Goal: Transaction & Acquisition: Obtain resource

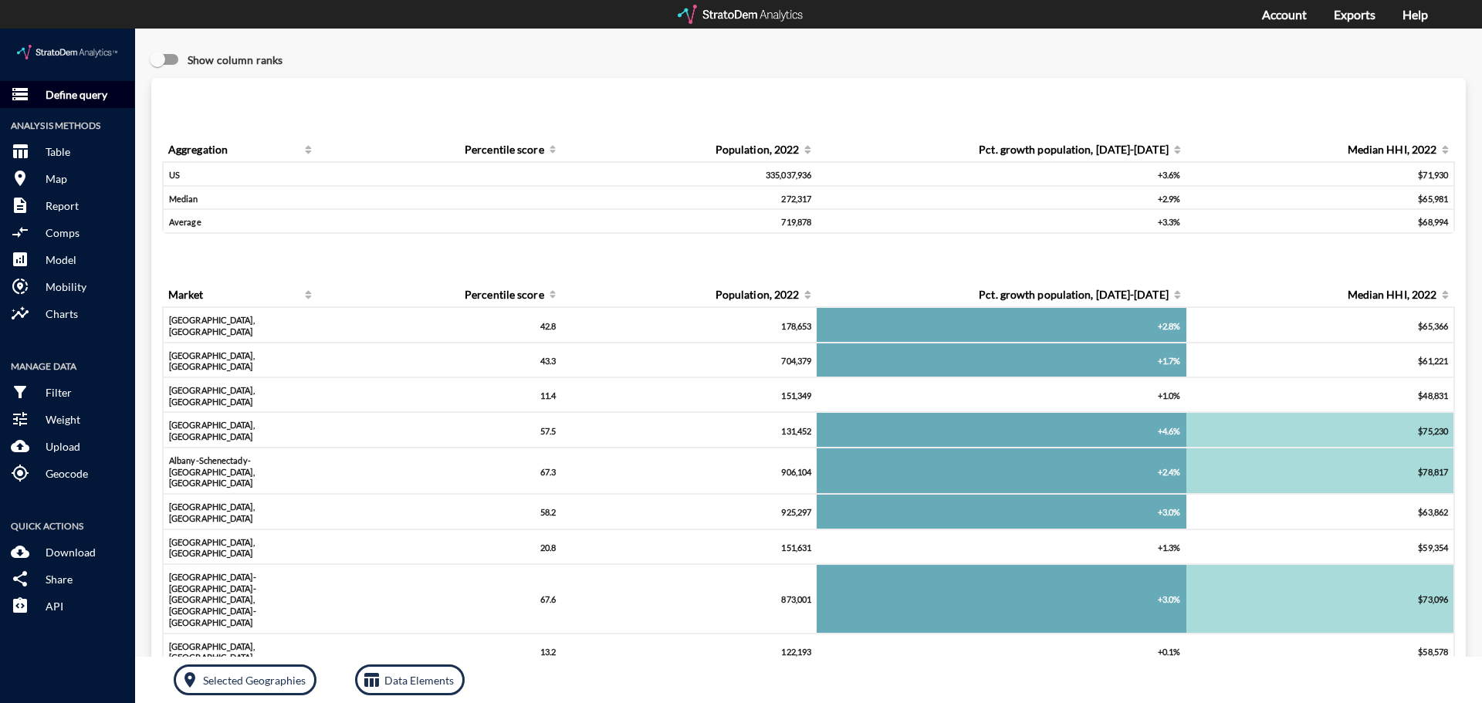
click p "Define query"
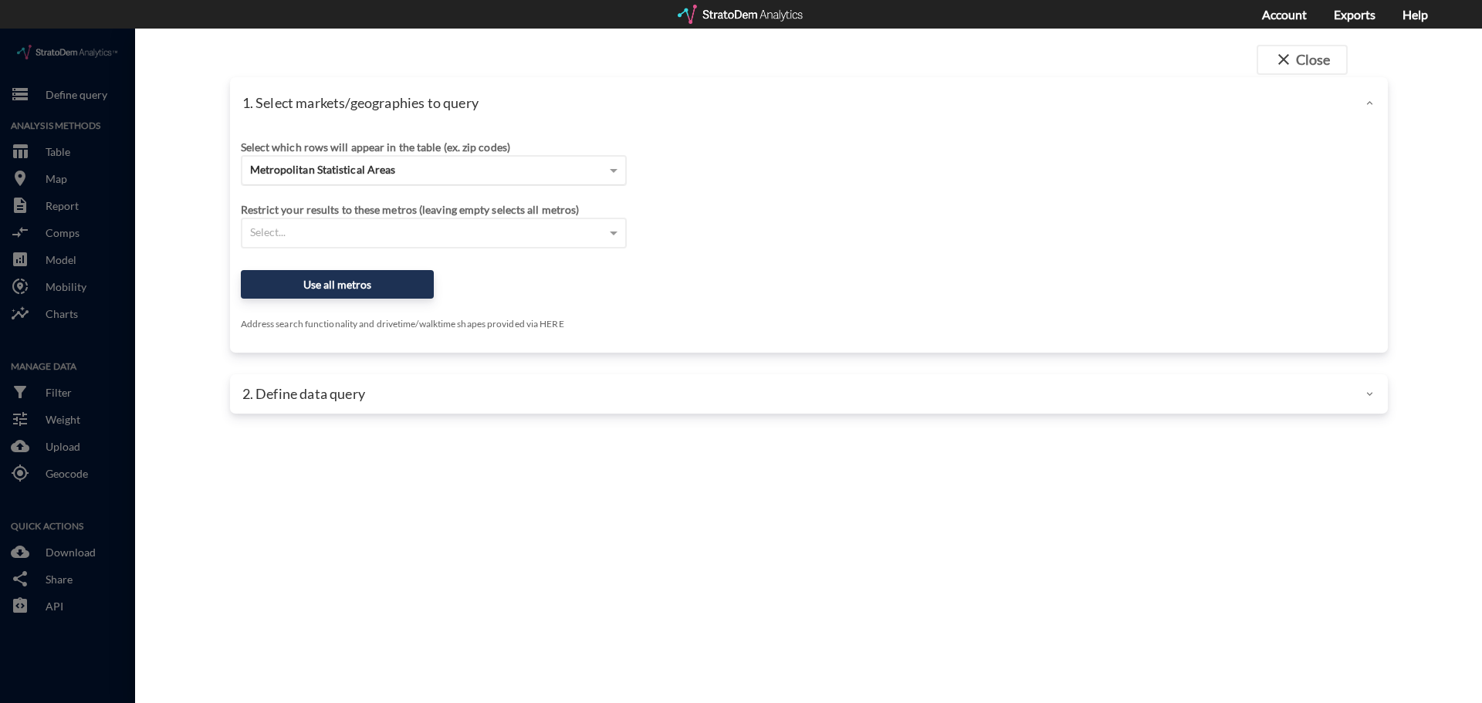
click span "Metropolitan Statistical Areas"
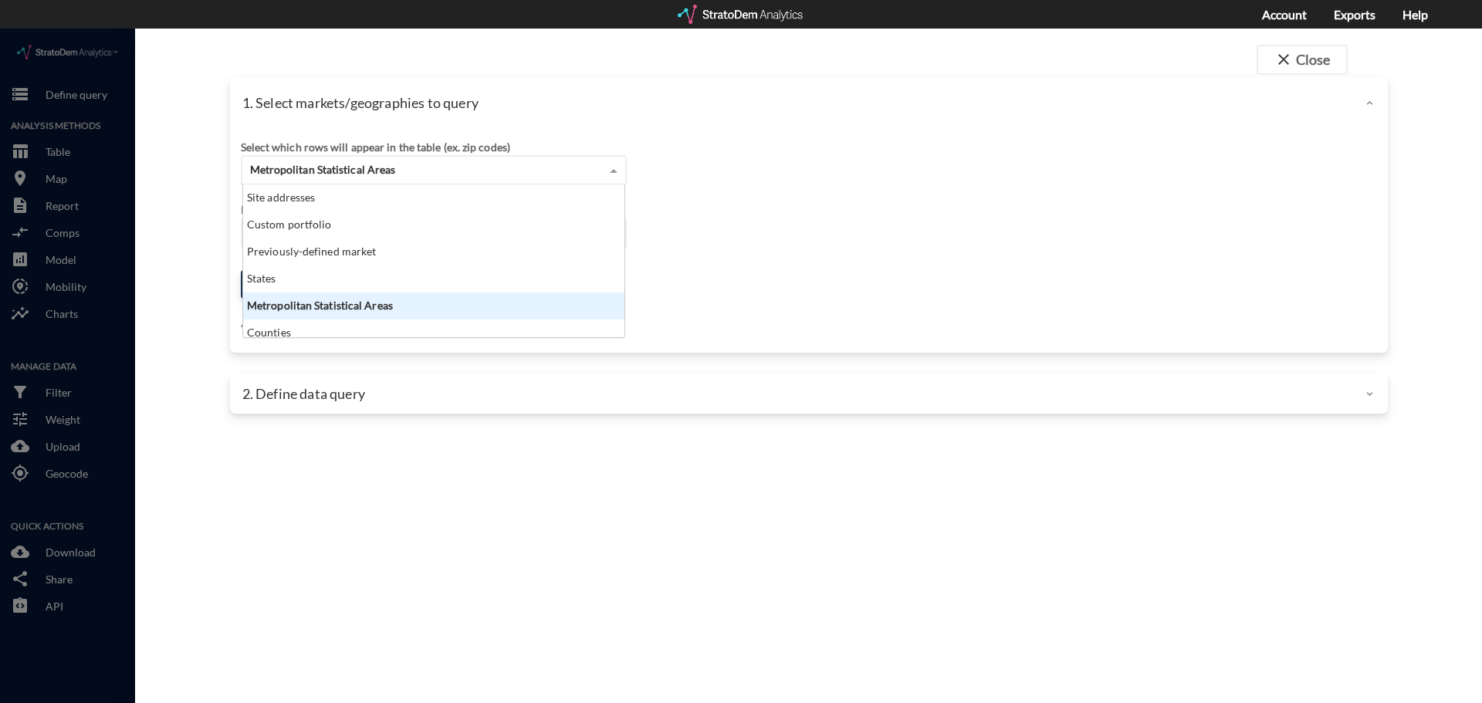
scroll to position [141, 372]
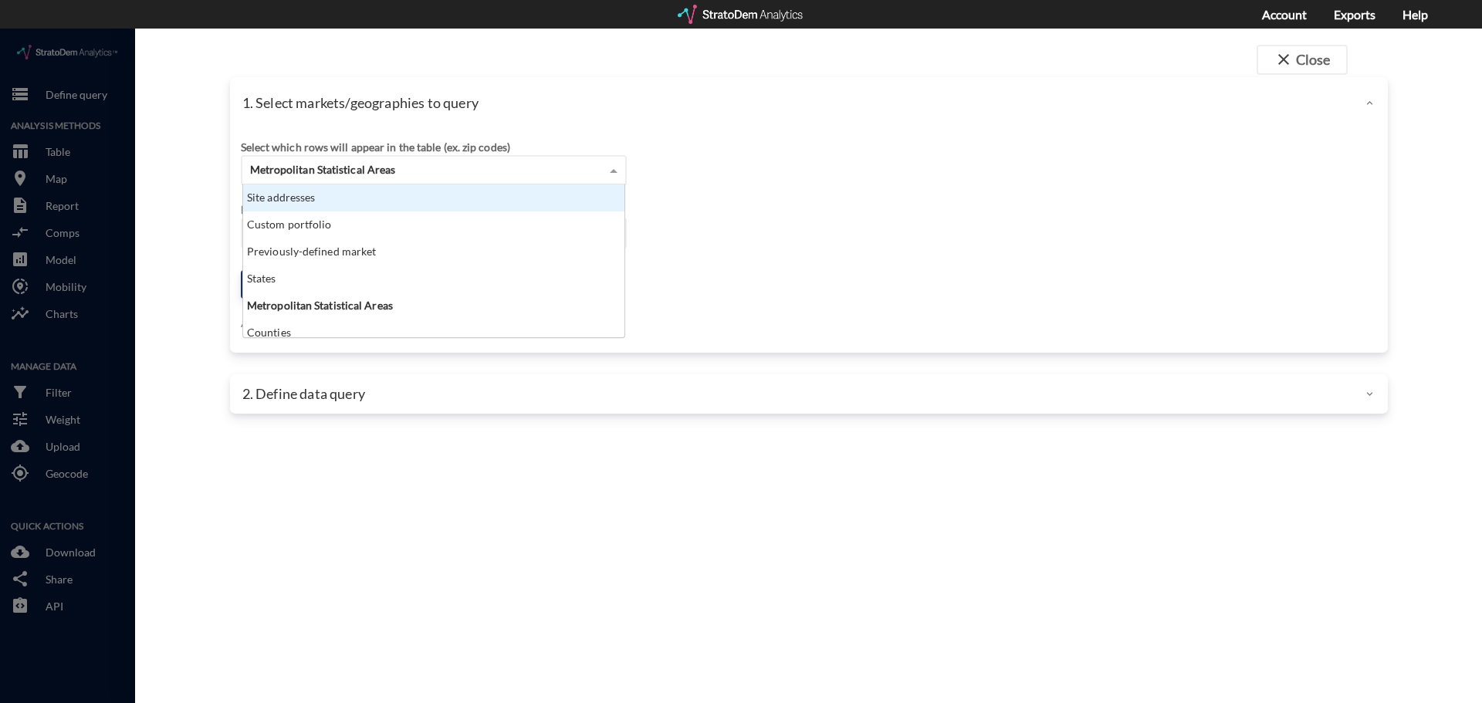
click div "Site addresses"
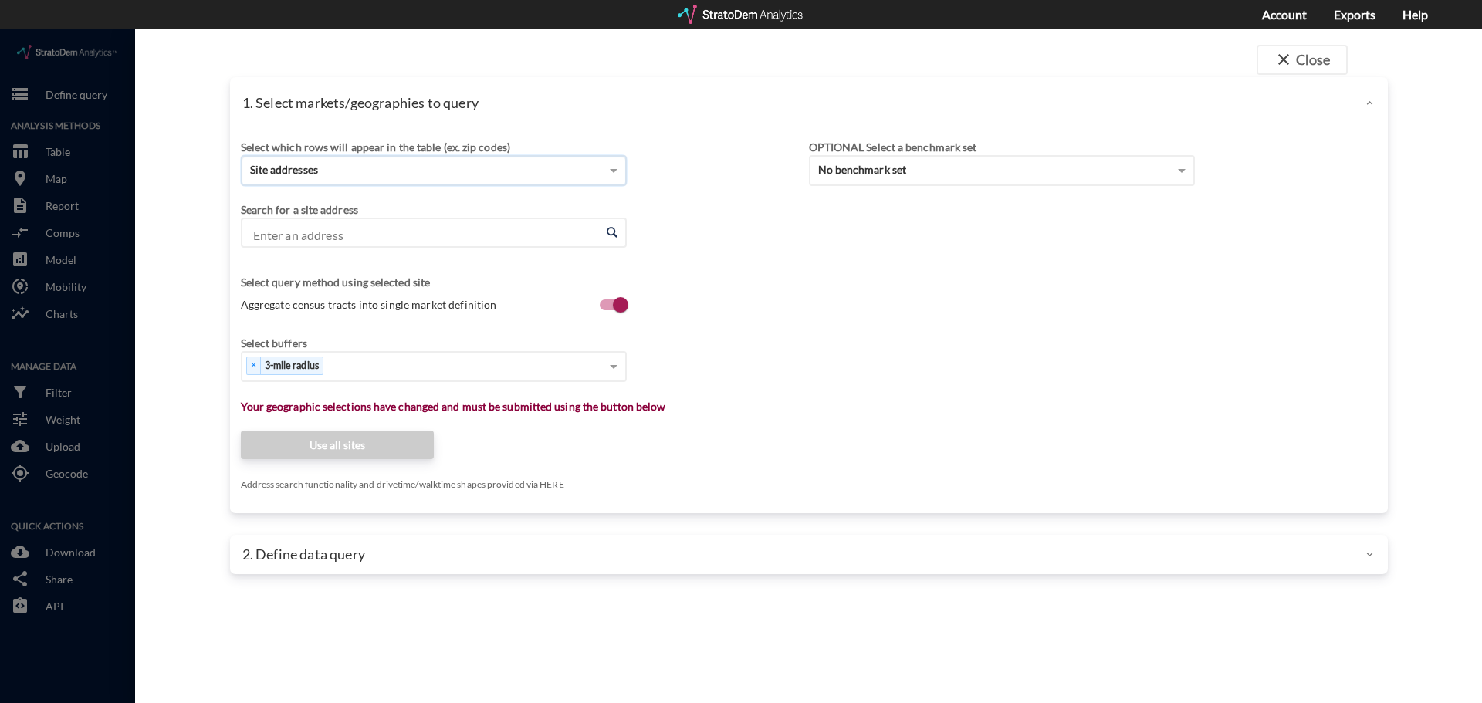
click input "Enter an address"
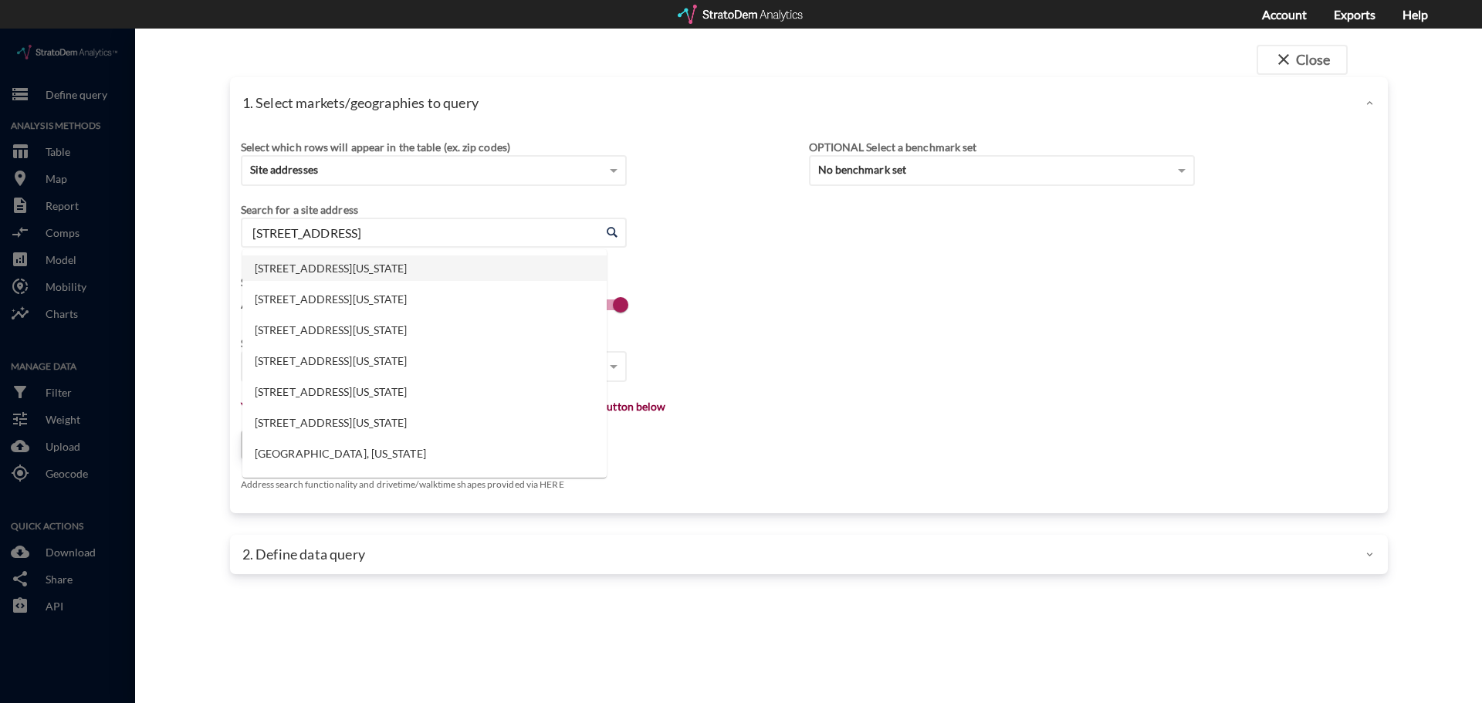
click li "6481 Congress Ave, Boca Raton, Florida"
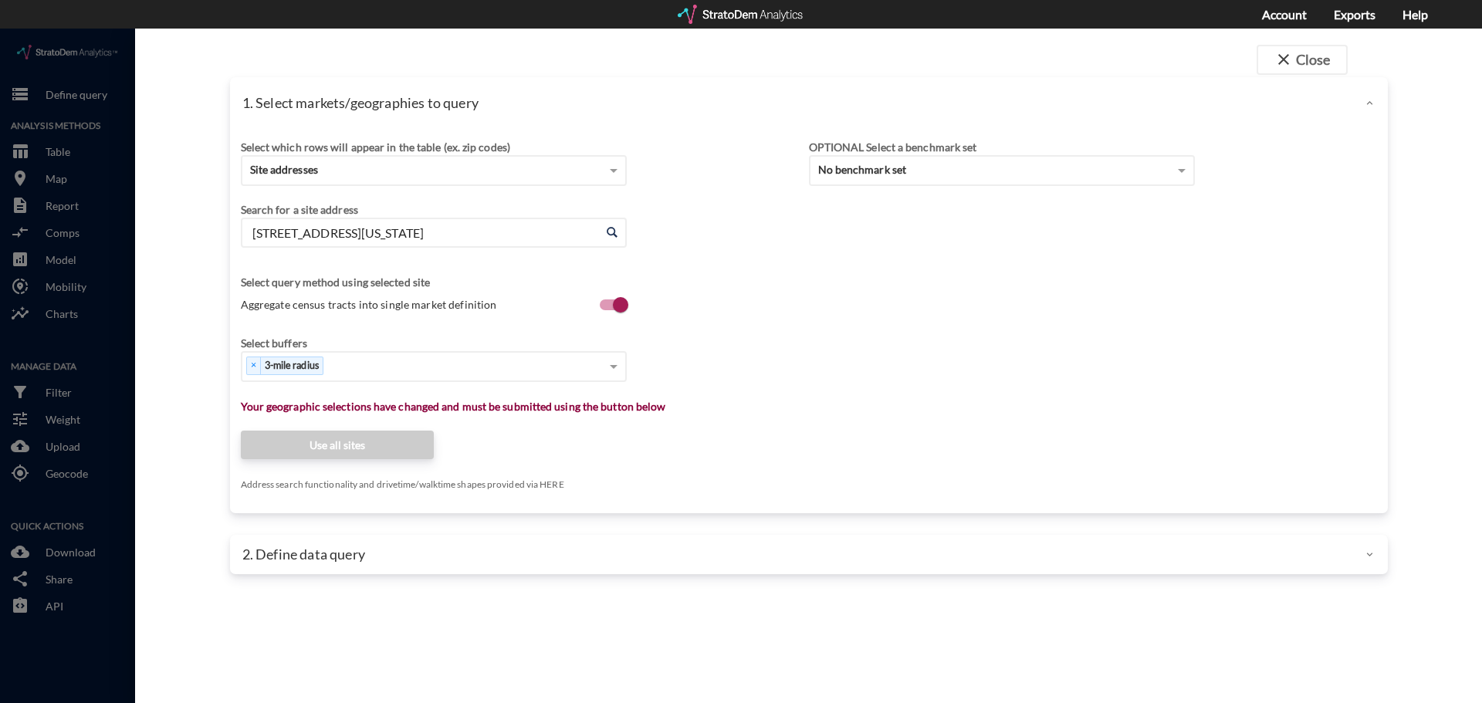
type input "6481 Congress Ave, Boca Raton, Florida"
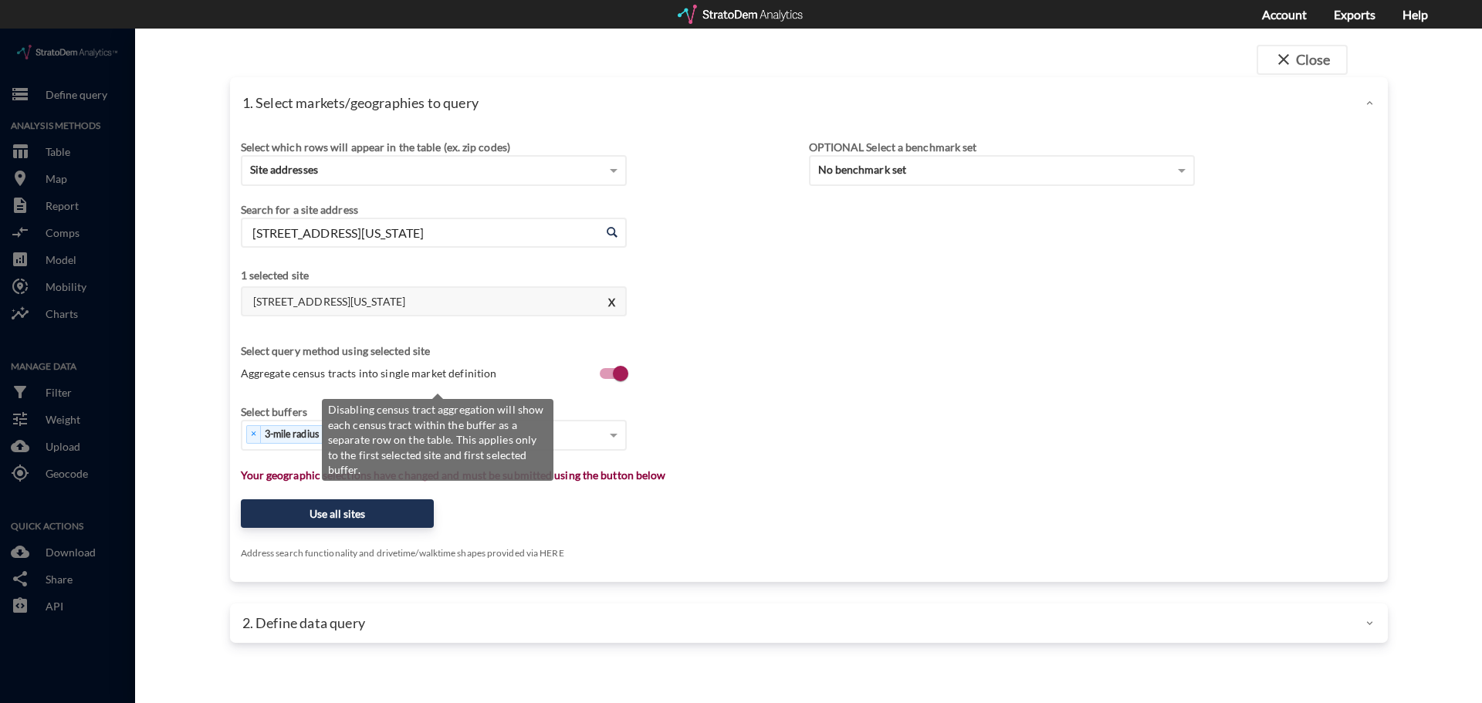
click label "Aggregate census tracts into single market definition"
click input "Aggregate census tracts into single market definition"
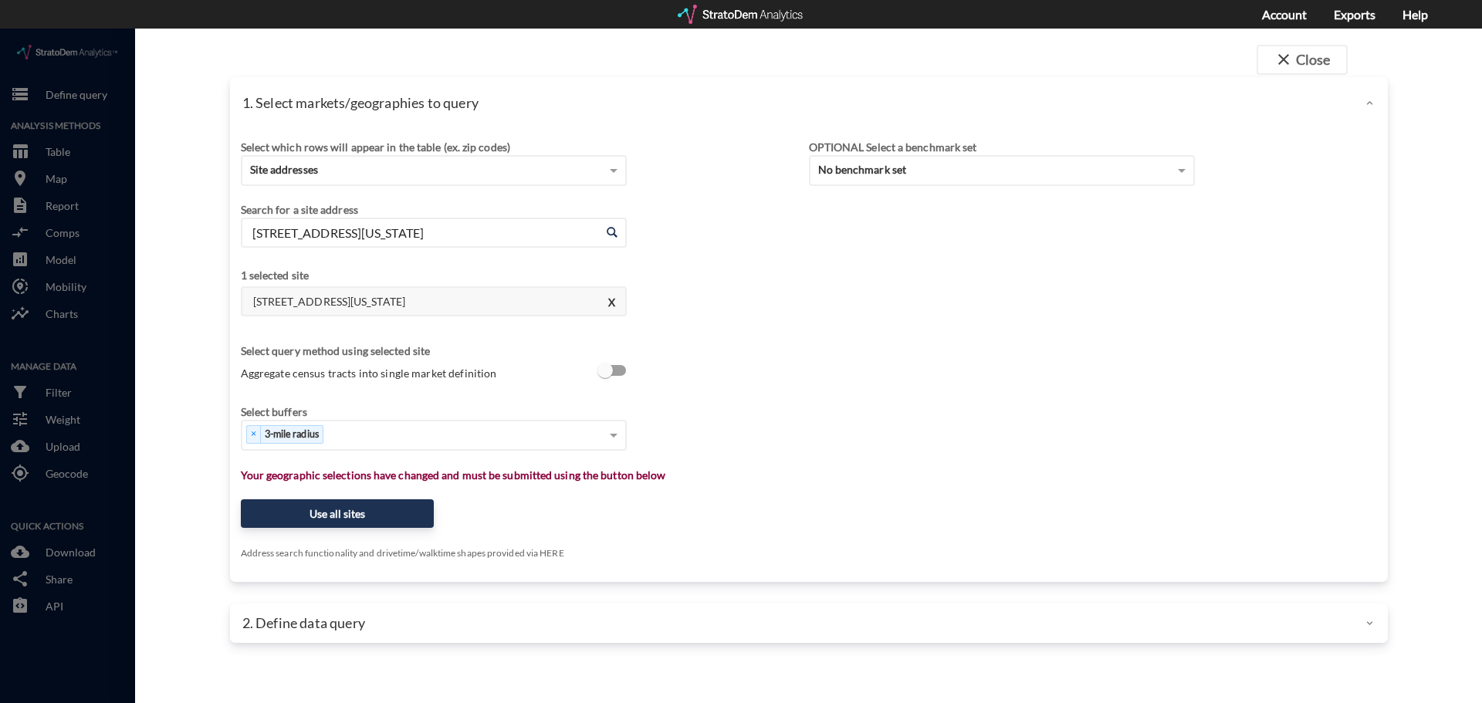
click span "Aggregate census tracts into single market definition"
click input "Aggregate census tracts into single market definition"
checkbox input "true"
type input "1"
type input "3"
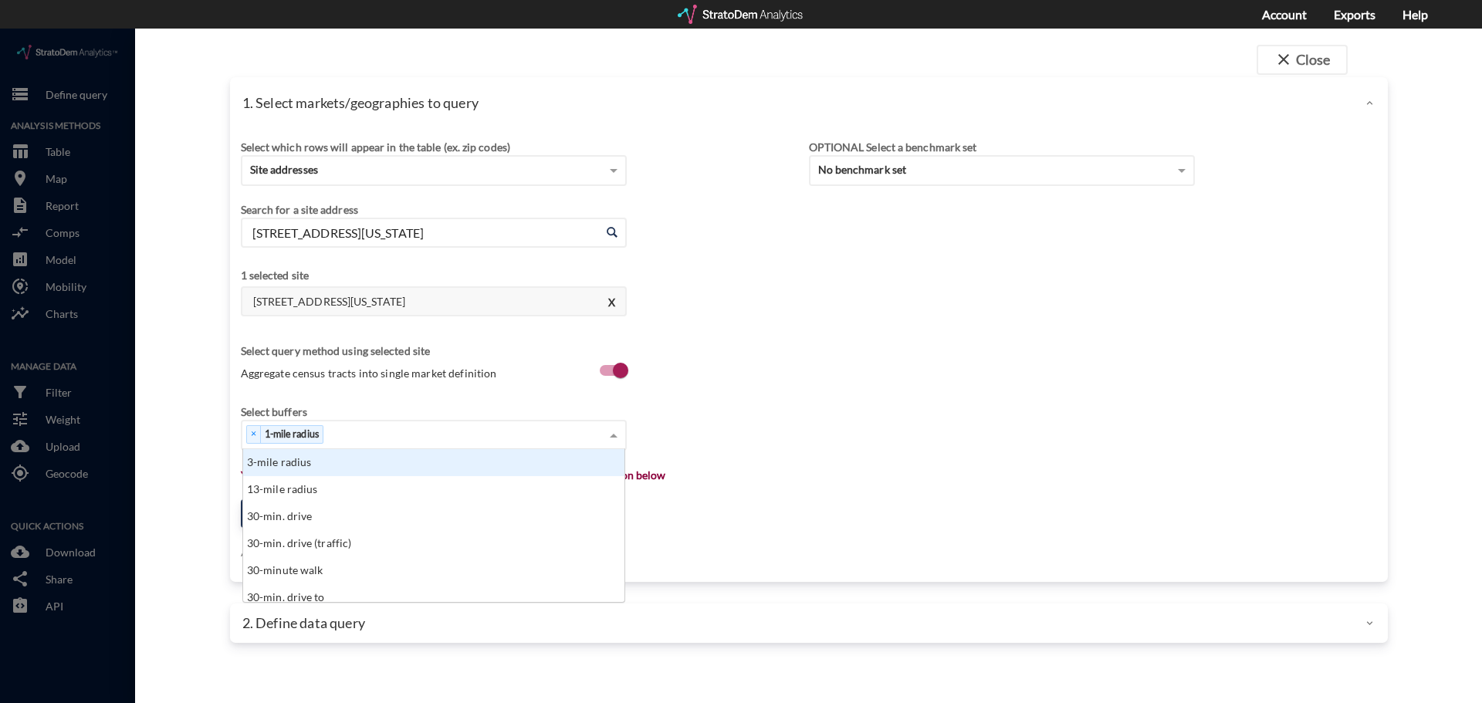
scroll to position [0, 0]
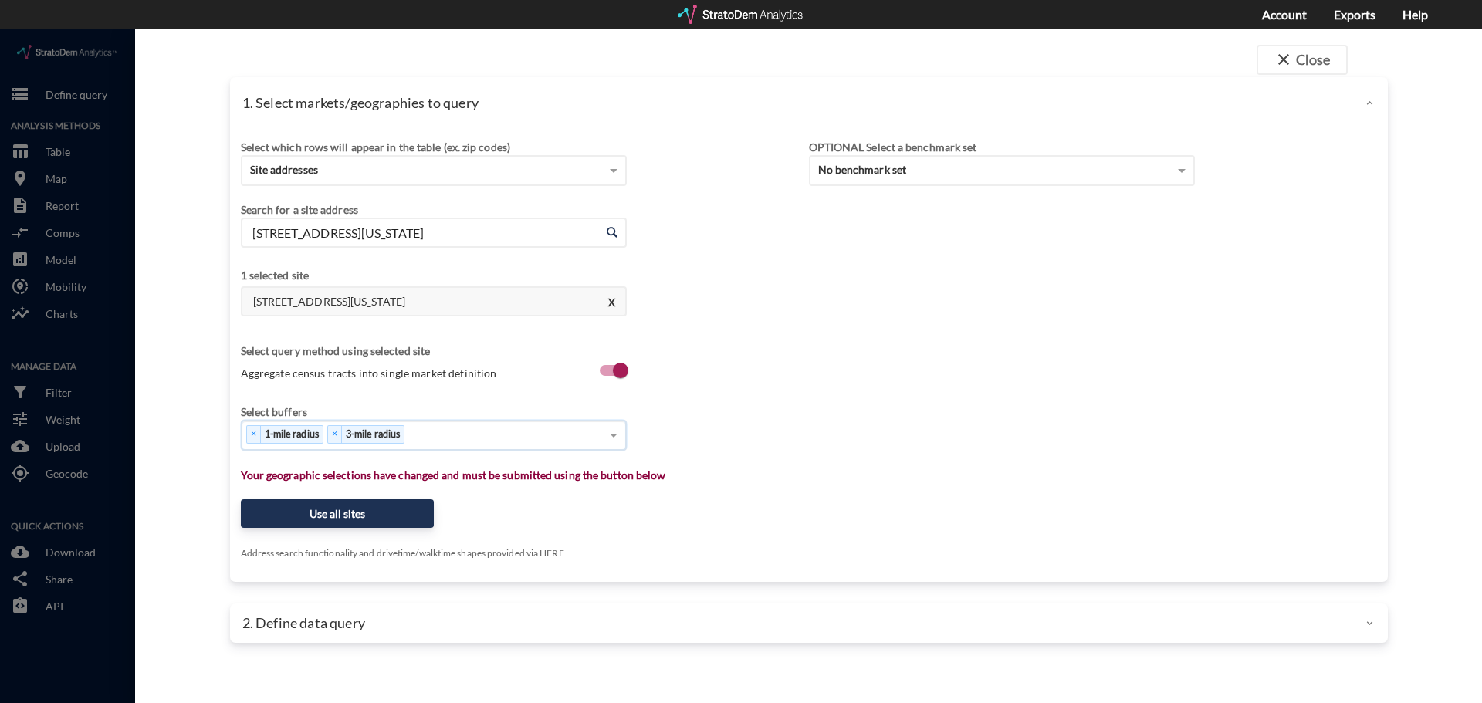
type input "5"
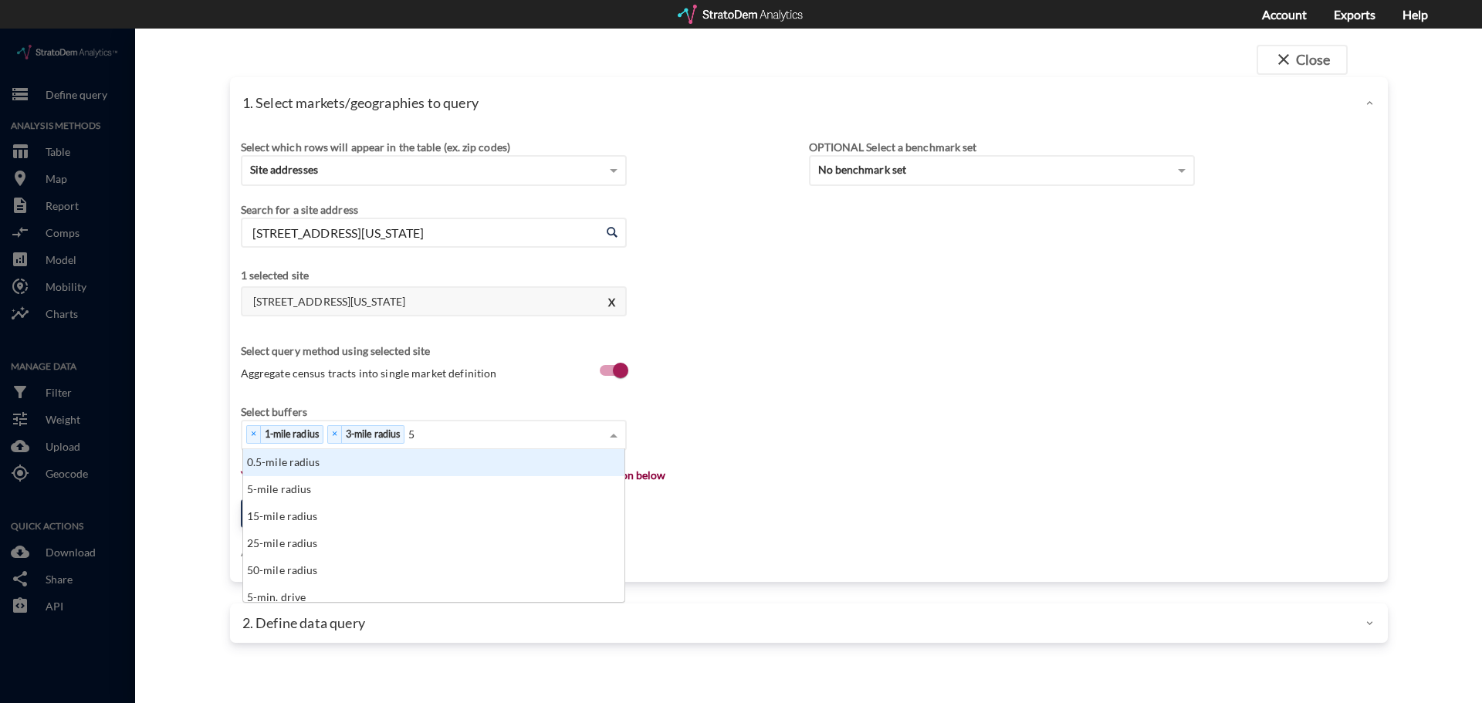
scroll to position [141, 372]
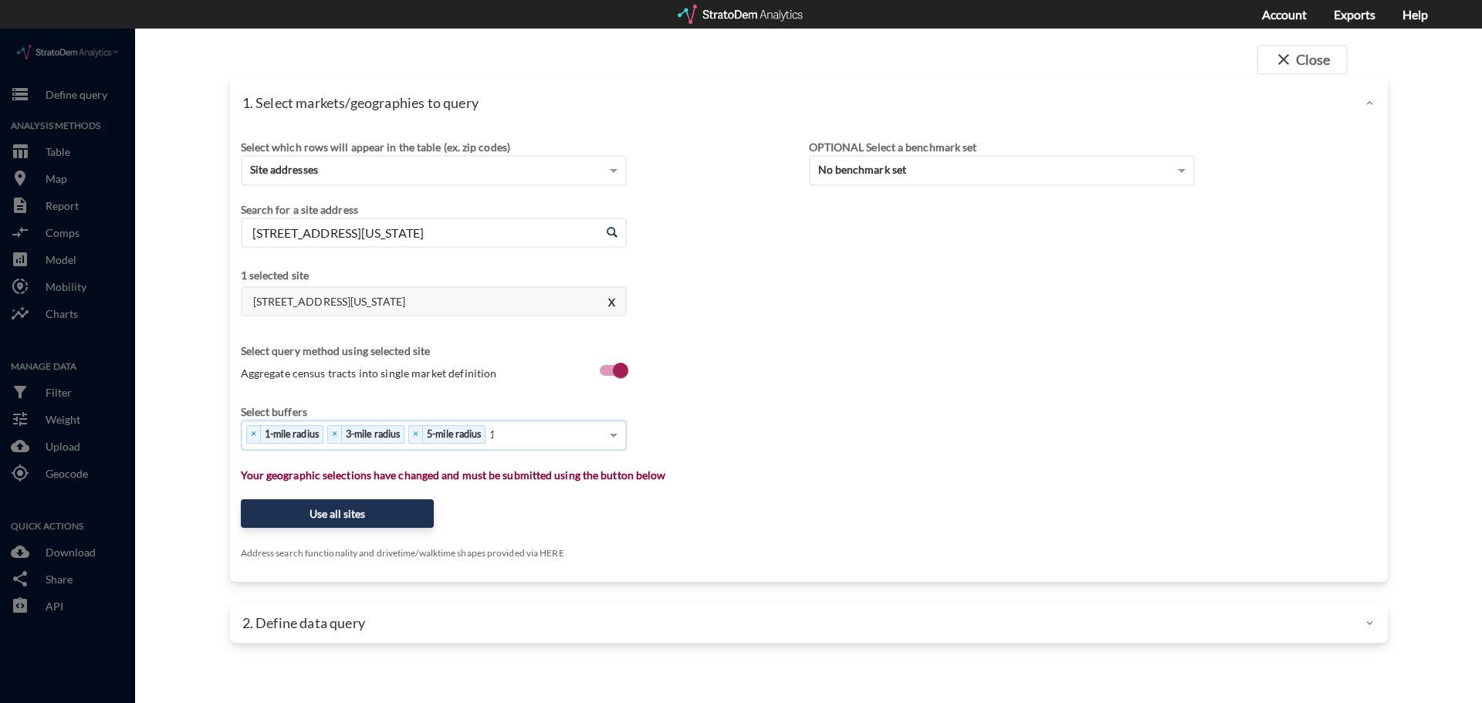
type input "10"
click button "Use all sites"
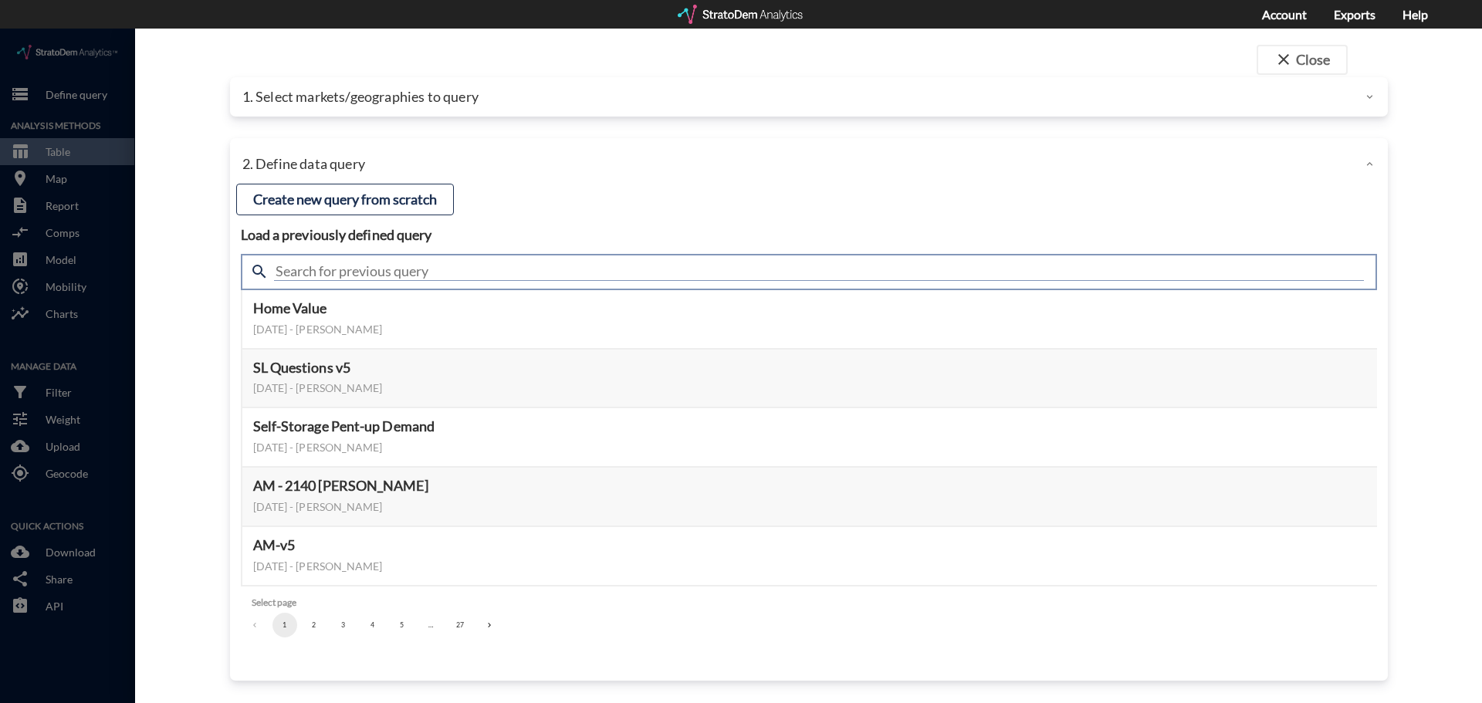
click input "text"
type input "housing"
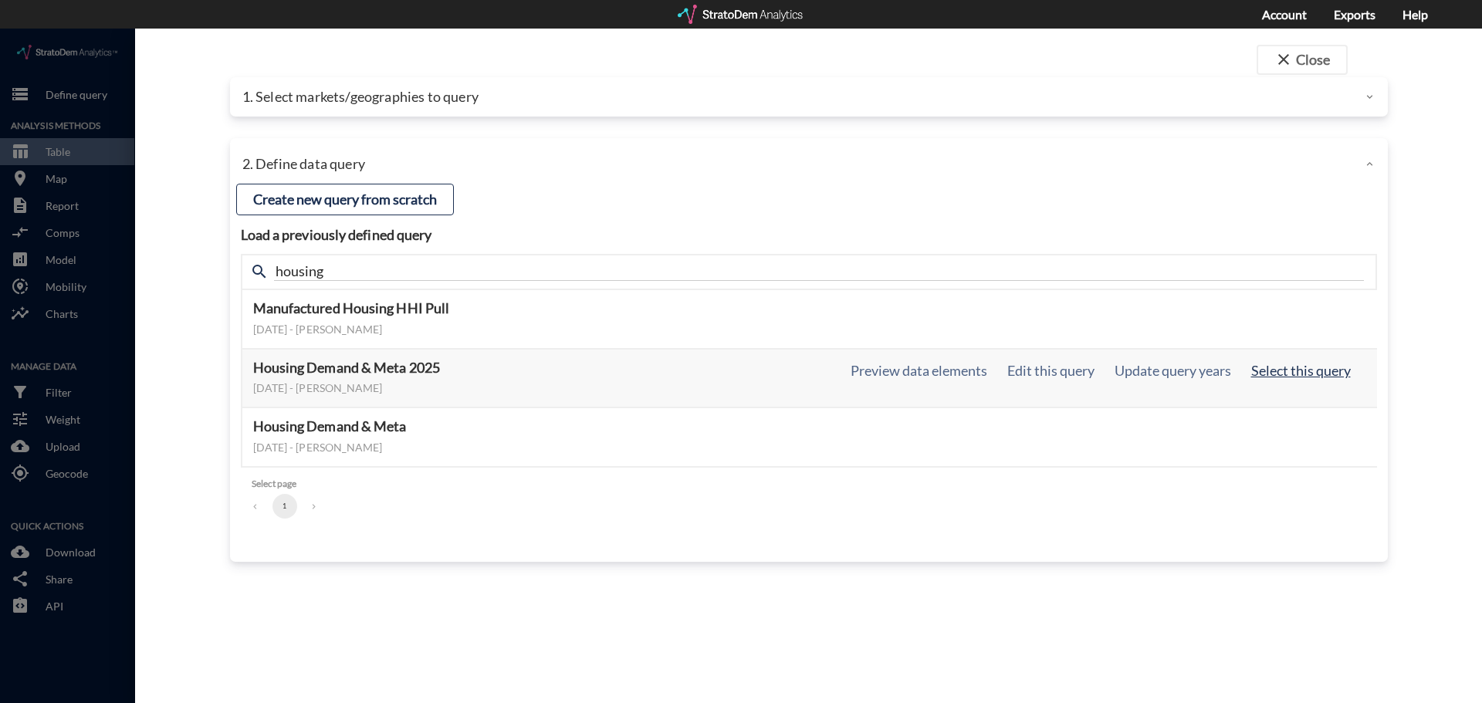
click button "Select this query"
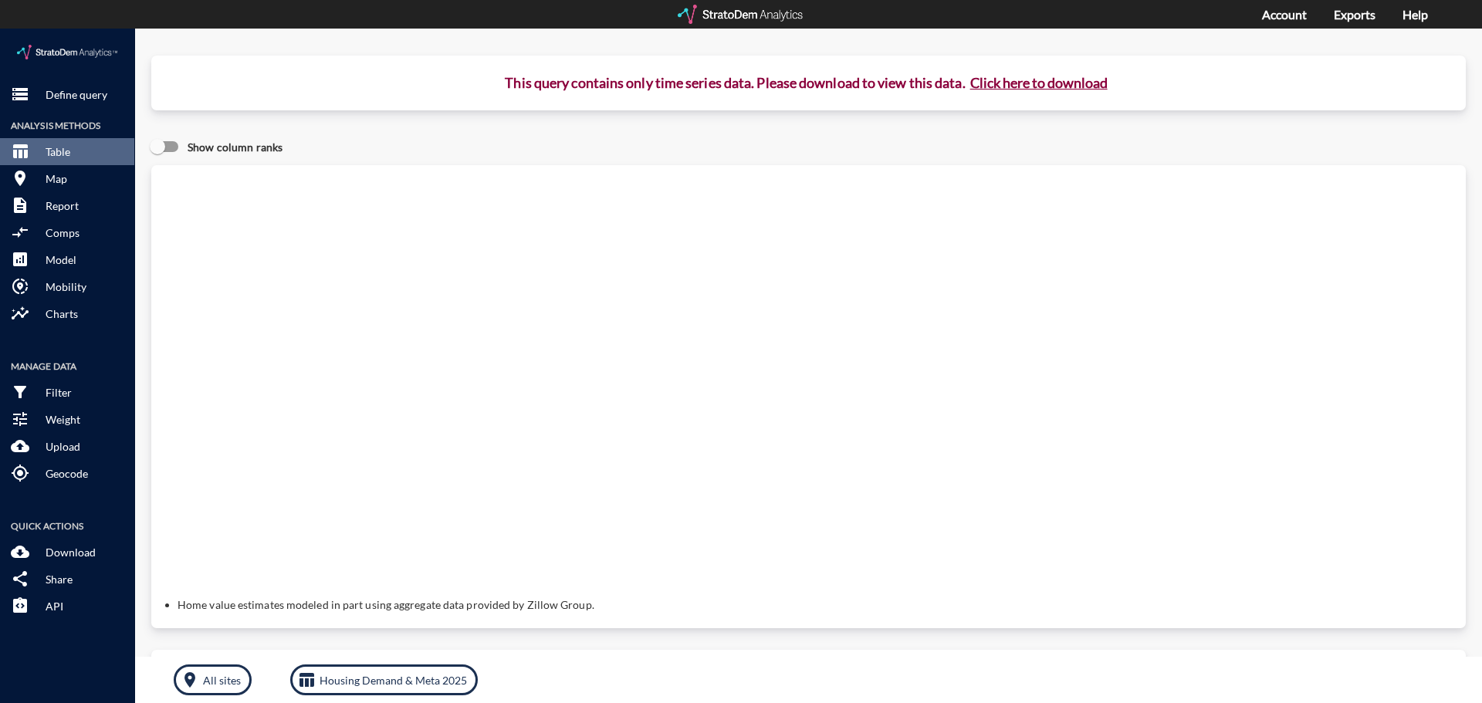
click button "Click here to download"
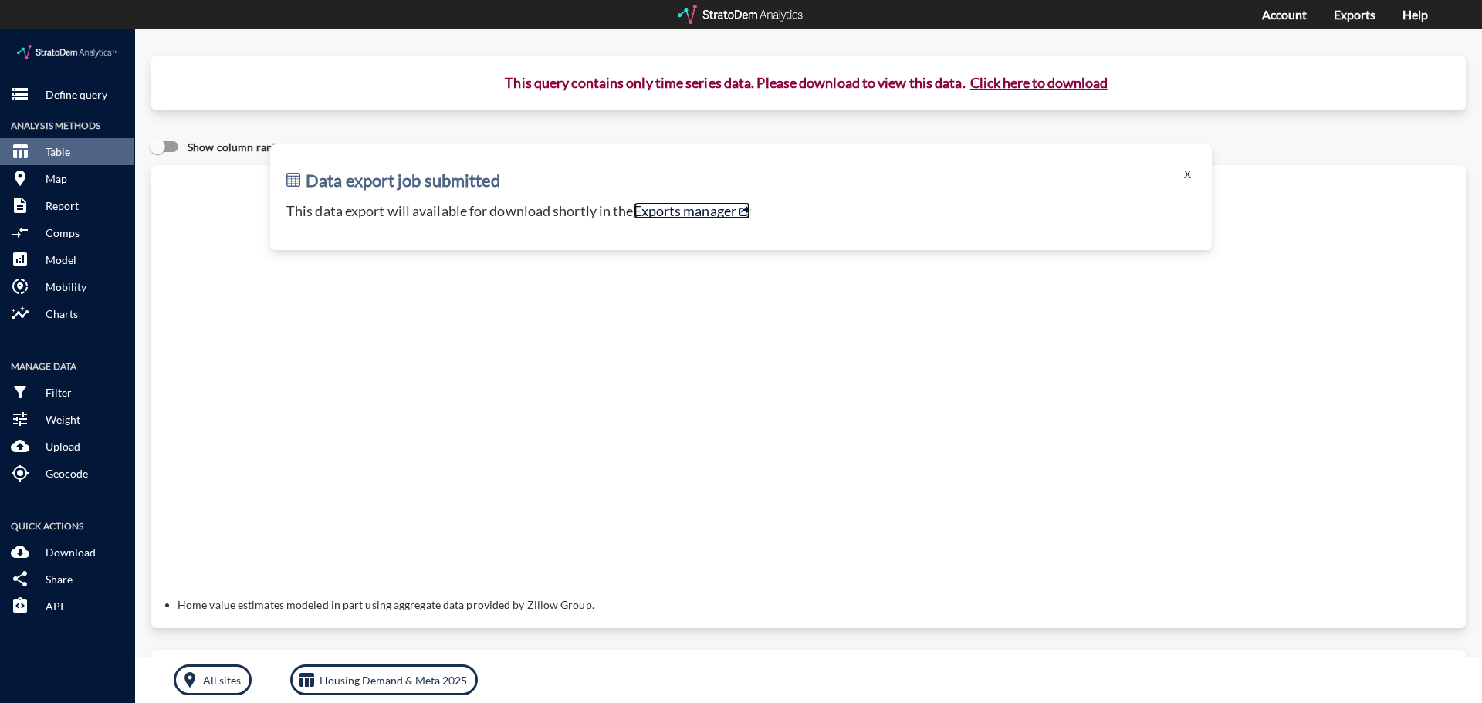
click link "Exports manager"
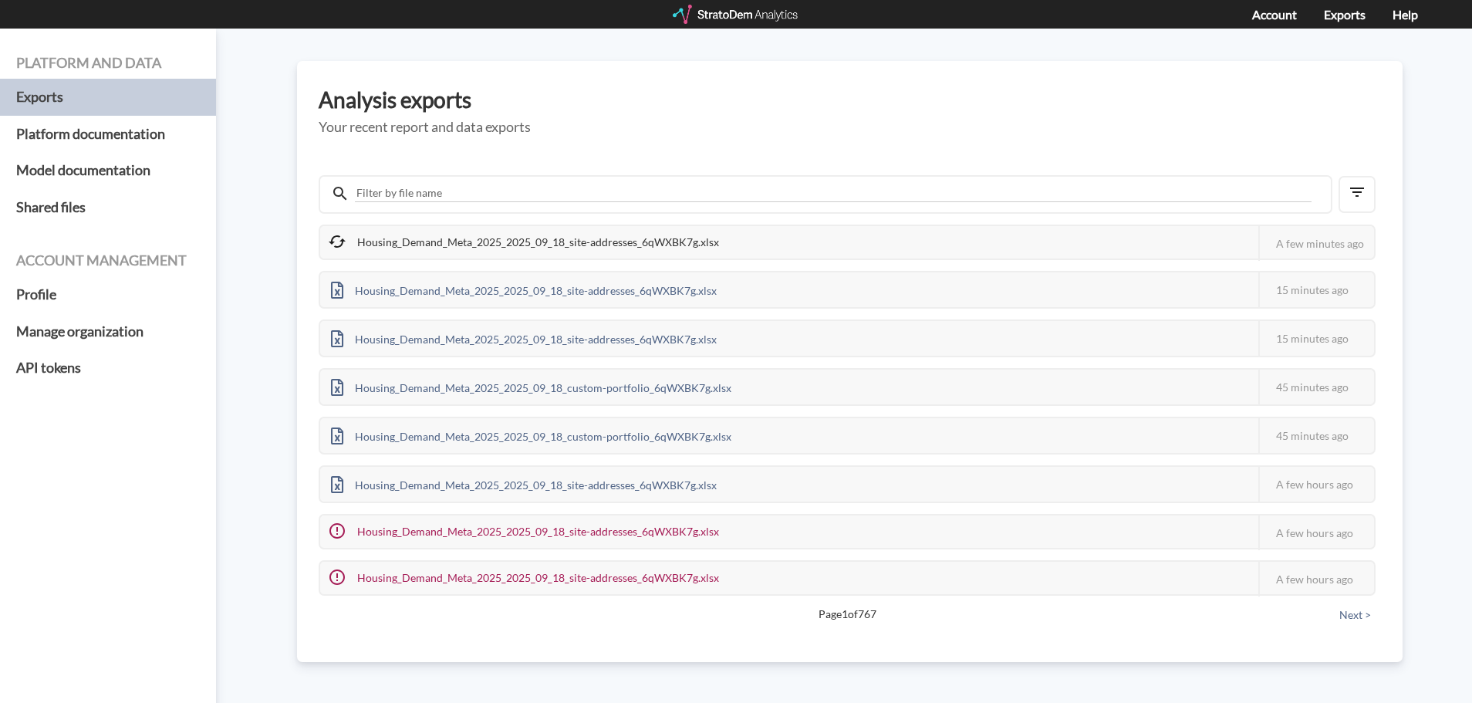
click at [1244, 91] on h3 "Analysis exports" at bounding box center [850, 100] width 1063 height 24
click at [1459, 96] on div "Platform and data Exports Platform documentation Model documentation Shared fil…" at bounding box center [736, 366] width 1472 height 674
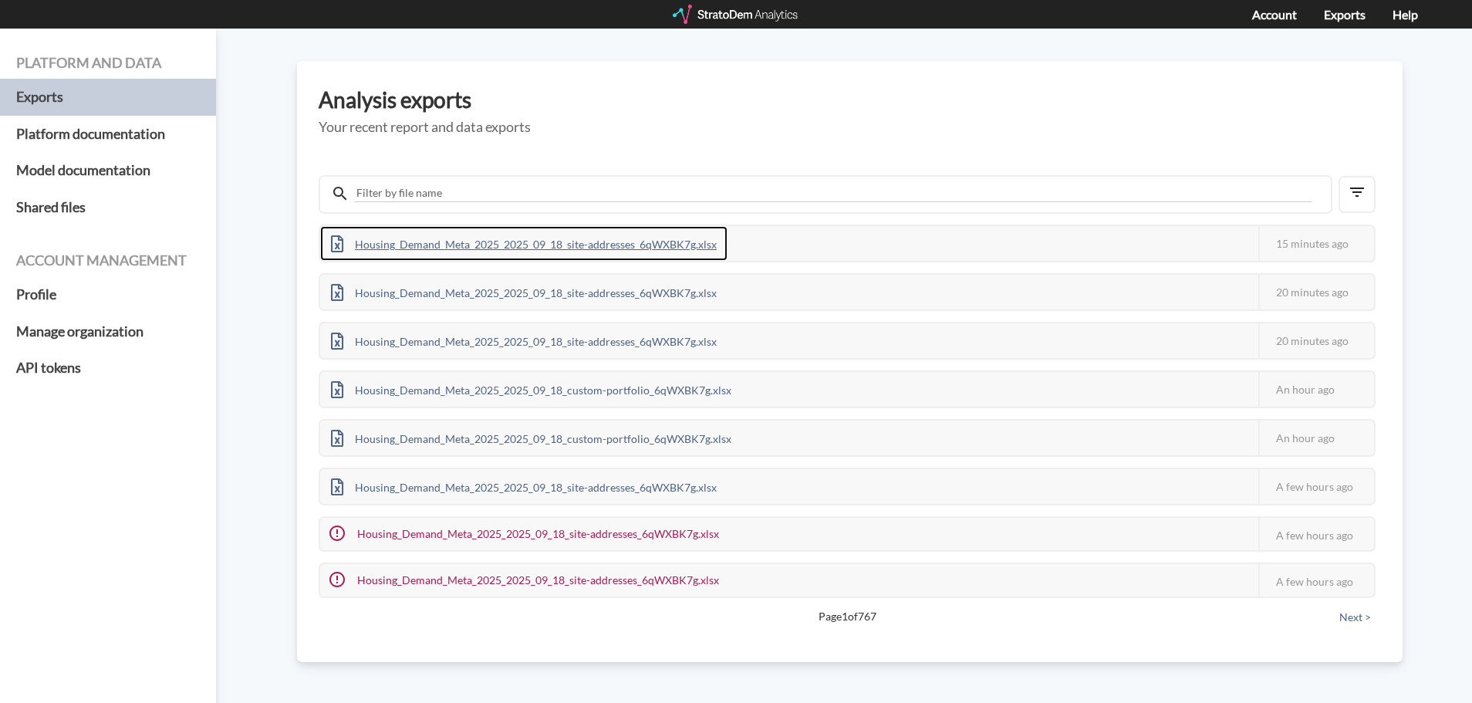
click at [548, 244] on div "Housing_Demand_Meta_2025_2025_09_18_site-addresses_6qWXBK7g.xlsx" at bounding box center [523, 243] width 407 height 35
